Goal: Task Accomplishment & Management: Manage account settings

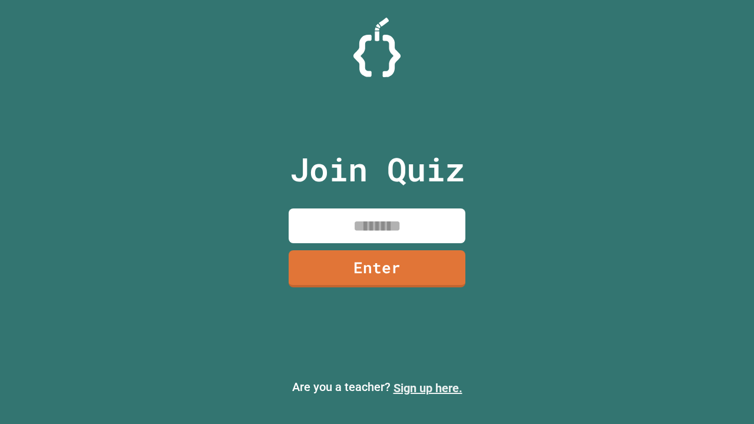
click at [428, 388] on link "Sign up here." at bounding box center [428, 388] width 69 height 14
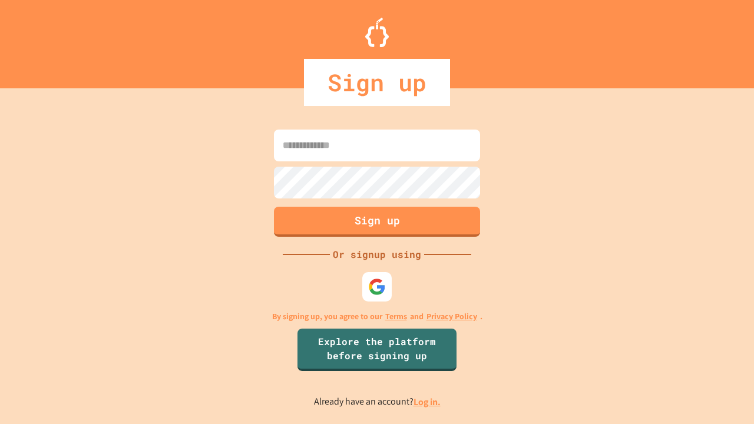
click at [428, 402] on link "Log in." at bounding box center [427, 402] width 27 height 12
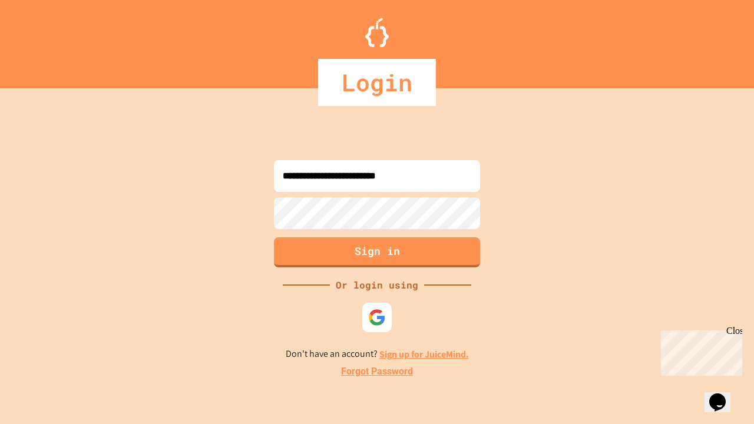
type input "**********"
